Goal: Communication & Community: Connect with others

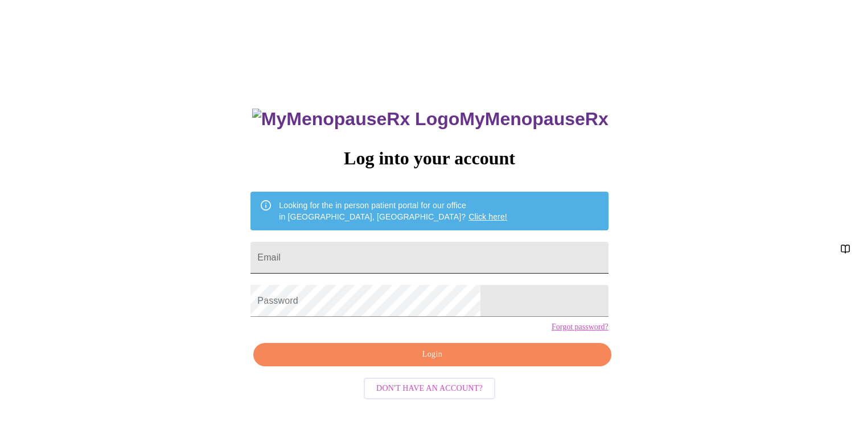
click at [345, 246] on input "Email" at bounding box center [428, 258] width 357 height 32
type input "[EMAIL_ADDRESS][DOMAIN_NAME]"
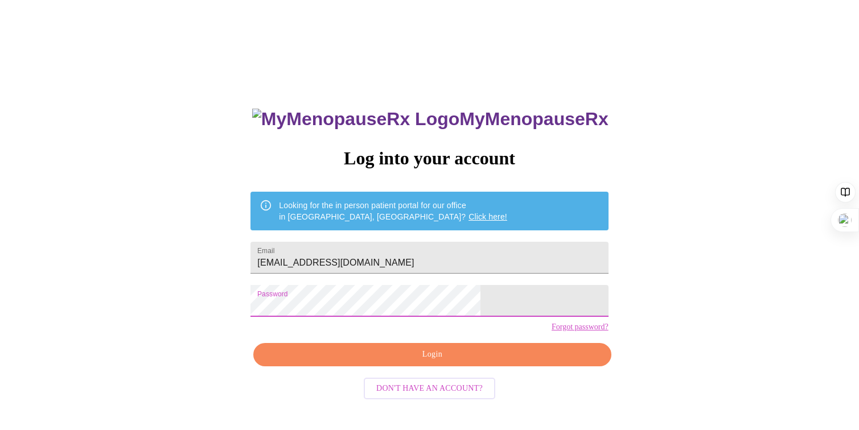
click at [423, 366] on button "Login" at bounding box center [431, 354] width 357 height 23
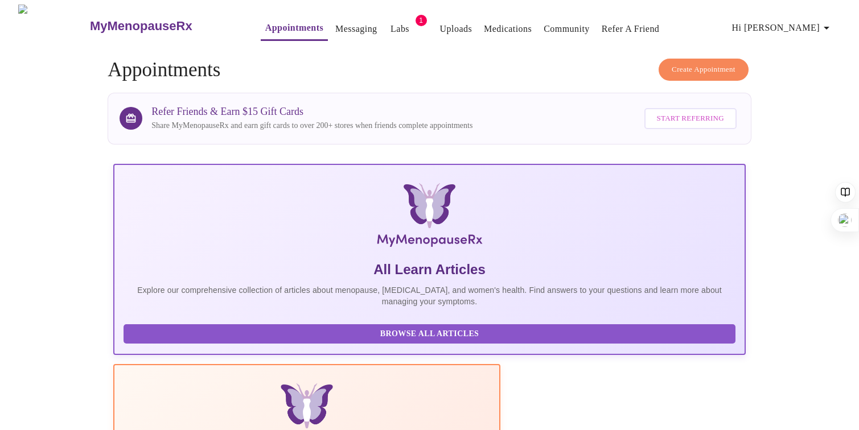
click at [335, 23] on link "Messaging" at bounding box center [356, 29] width 42 height 16
